Goal: Participate in discussion

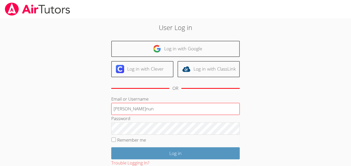
type input "[EMAIL_ADDRESS][DOMAIN_NAME]"
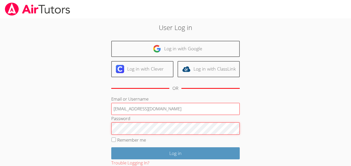
click at [111, 148] on input "Log in" at bounding box center [175, 154] width 129 height 12
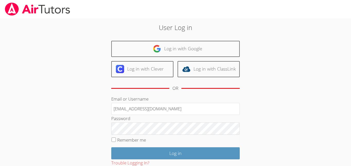
click at [111, 148] on input "Log in" at bounding box center [175, 154] width 129 height 12
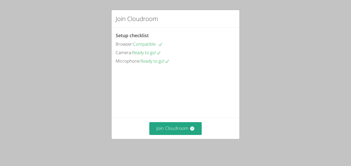
click at [313, 120] on div "Join Cloudroom Setup checklist Browser: Compatible Camera: Ready to go! Microph…" at bounding box center [175, 83] width 351 height 166
click at [160, 122] on div "Join Cloudroom" at bounding box center [176, 128] width 128 height 21
click at [163, 128] on button "Join Cloudroom" at bounding box center [175, 128] width 53 height 13
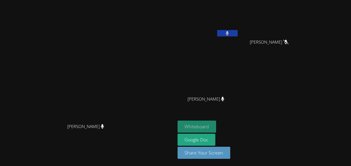
click at [217, 125] on button "Whiteboard" at bounding box center [197, 127] width 39 height 12
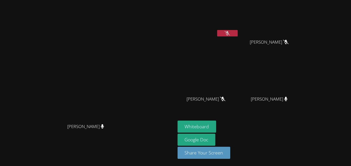
click at [230, 33] on icon at bounding box center [227, 33] width 5 height 4
click at [229, 33] on icon at bounding box center [227, 33] width 3 height 4
click at [238, 32] on button at bounding box center [227, 33] width 21 height 6
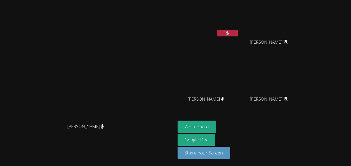
click at [238, 32] on button at bounding box center [227, 33] width 21 height 6
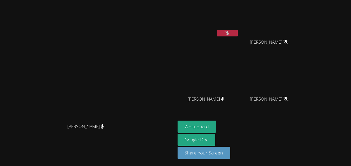
click at [238, 32] on button at bounding box center [227, 33] width 21 height 6
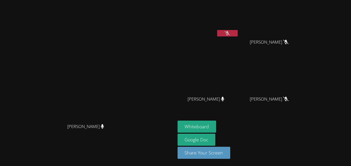
click at [238, 32] on button at bounding box center [227, 33] width 21 height 6
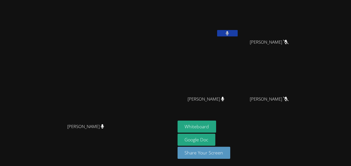
click at [238, 32] on button at bounding box center [227, 33] width 21 height 6
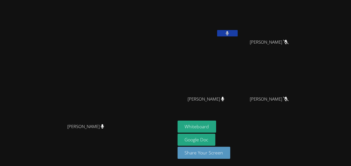
click at [238, 32] on button at bounding box center [227, 33] width 21 height 6
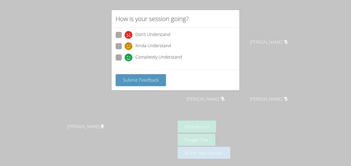
click at [125, 61] on span at bounding box center [125, 61] width 0 height 0
click at [125, 59] on input "Completely Understand" at bounding box center [127, 57] width 4 height 4
radio input "true"
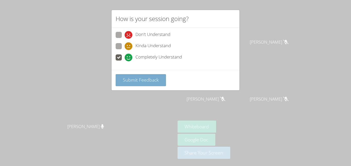
click at [131, 77] on span "Submit Feedback" at bounding box center [141, 80] width 36 height 6
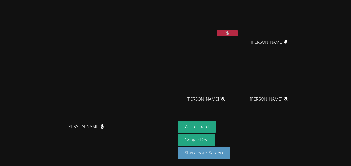
click at [230, 32] on icon at bounding box center [227, 33] width 5 height 4
click at [229, 32] on icon at bounding box center [227, 33] width 3 height 4
click at [230, 32] on icon at bounding box center [227, 33] width 5 height 4
click at [229, 32] on icon at bounding box center [227, 33] width 3 height 4
click at [238, 36] on button at bounding box center [227, 33] width 21 height 6
